Goal: Transaction & Acquisition: Purchase product/service

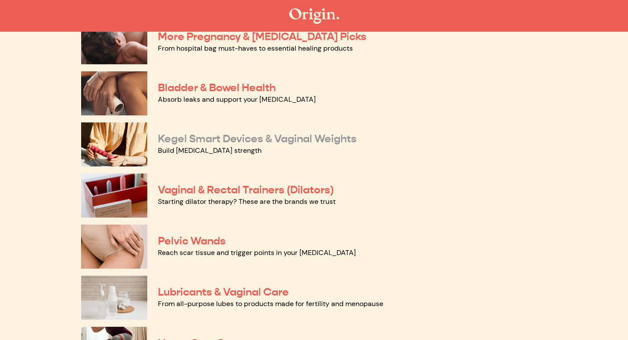
scroll to position [263, 0]
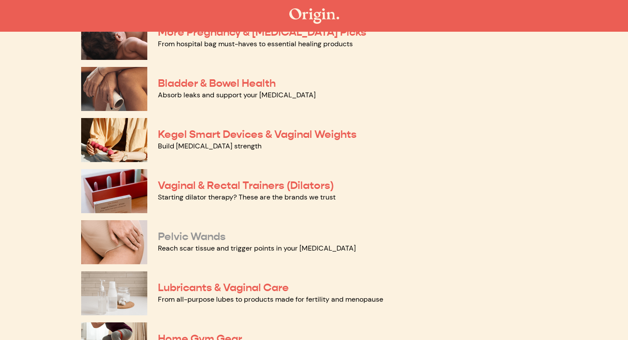
click at [190, 238] on link "Pelvic Wands" at bounding box center [192, 236] width 68 height 13
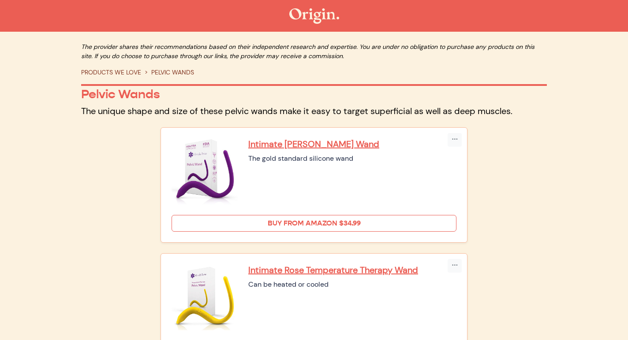
click at [307, 228] on link "Buy from Amazon $34.99" at bounding box center [313, 223] width 285 height 17
